Goal: Task Accomplishment & Management: Use online tool/utility

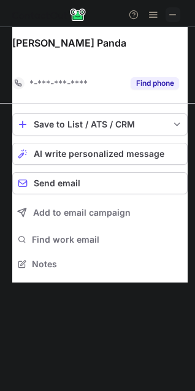
scroll to position [235, 195]
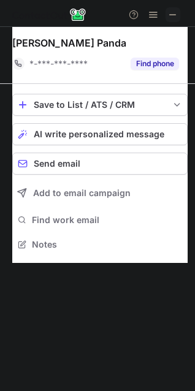
click at [173, 12] on span at bounding box center [173, 15] width 10 height 10
click at [175, 18] on span at bounding box center [173, 15] width 10 height 10
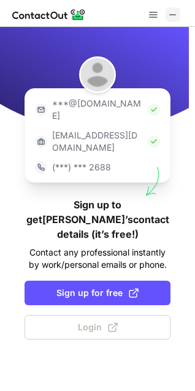
click at [178, 12] on button at bounding box center [172, 14] width 15 height 15
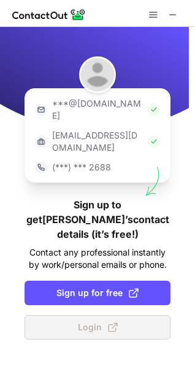
click at [105, 321] on span "Login" at bounding box center [98, 327] width 40 height 12
